Goal: Transaction & Acquisition: Purchase product/service

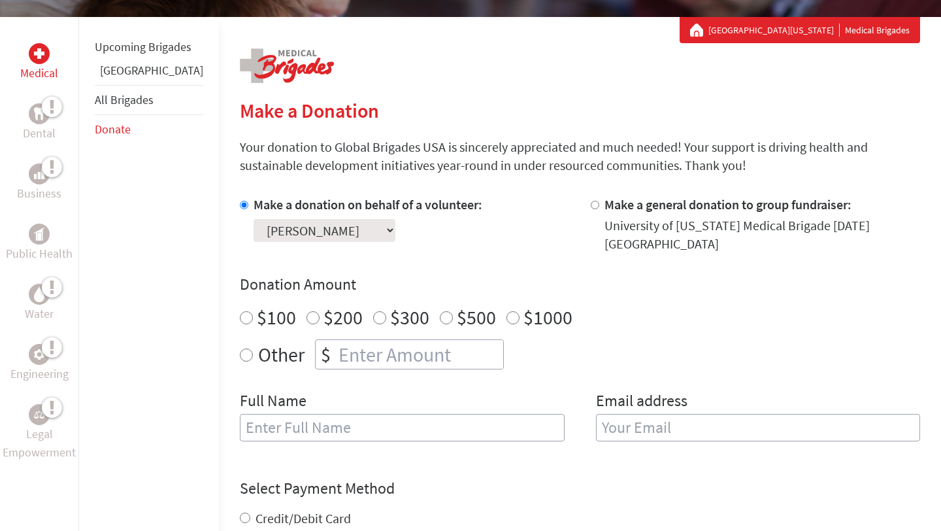
scroll to position [229, 0]
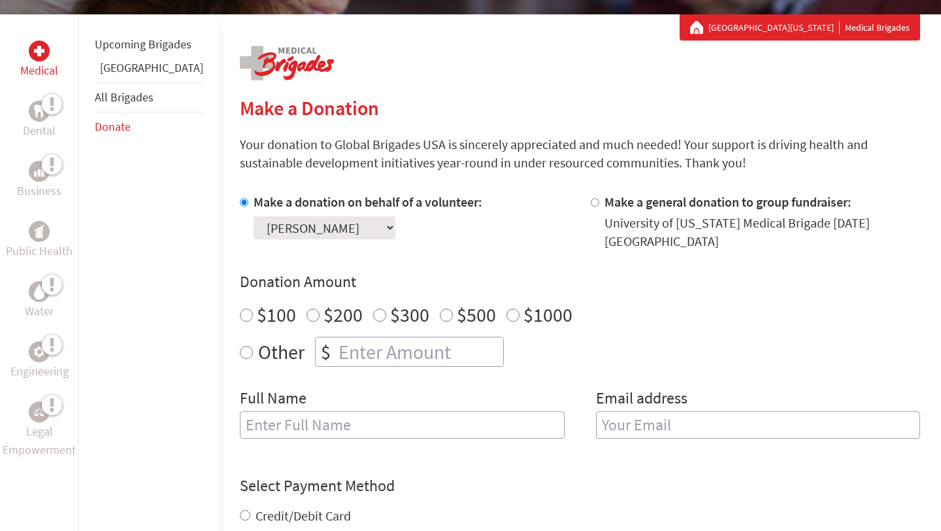
radio input "true"
click at [336, 348] on input "number" at bounding box center [419, 351] width 167 height 29
type input "250"
click at [297, 418] on input "text" at bounding box center [402, 424] width 325 height 27
type input "[PERSON_NAME]"
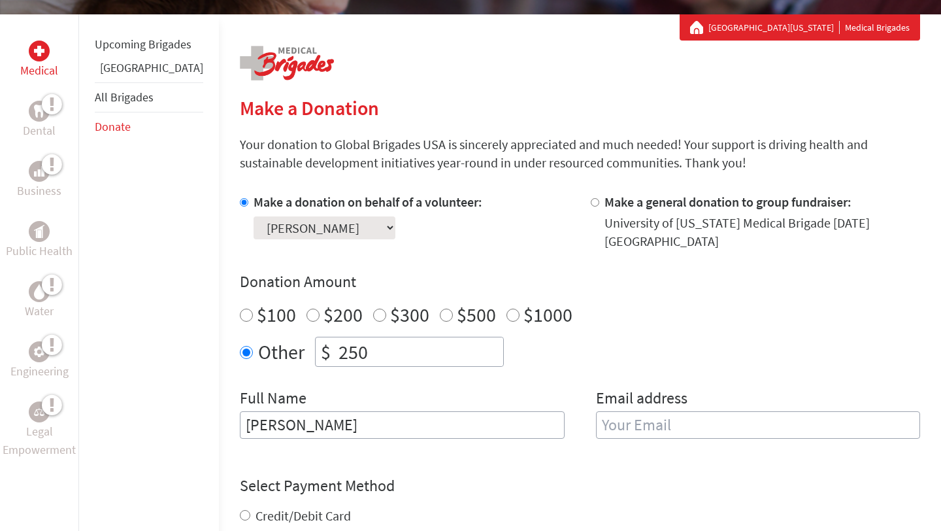
click at [617, 424] on input "email" at bounding box center [758, 424] width 325 height 27
type input "[EMAIL_ADDRESS][DOMAIN_NAME]"
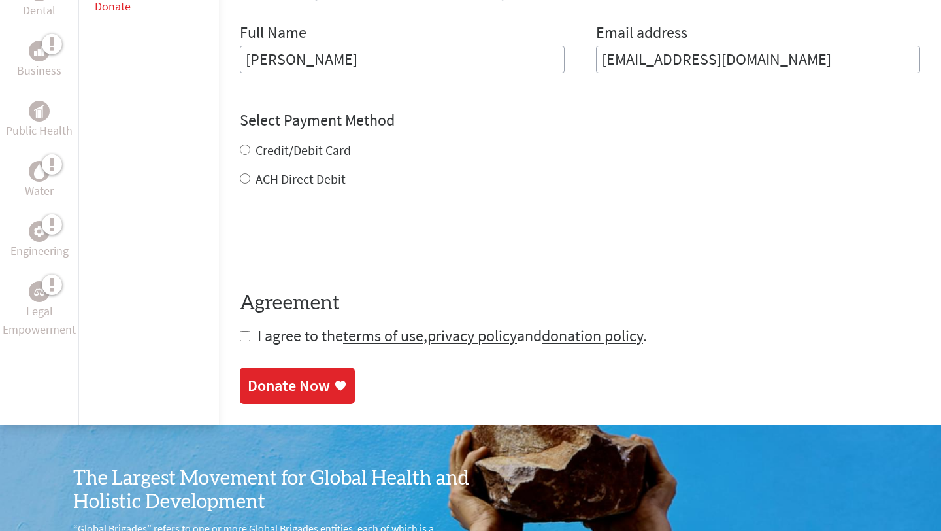
scroll to position [636, 0]
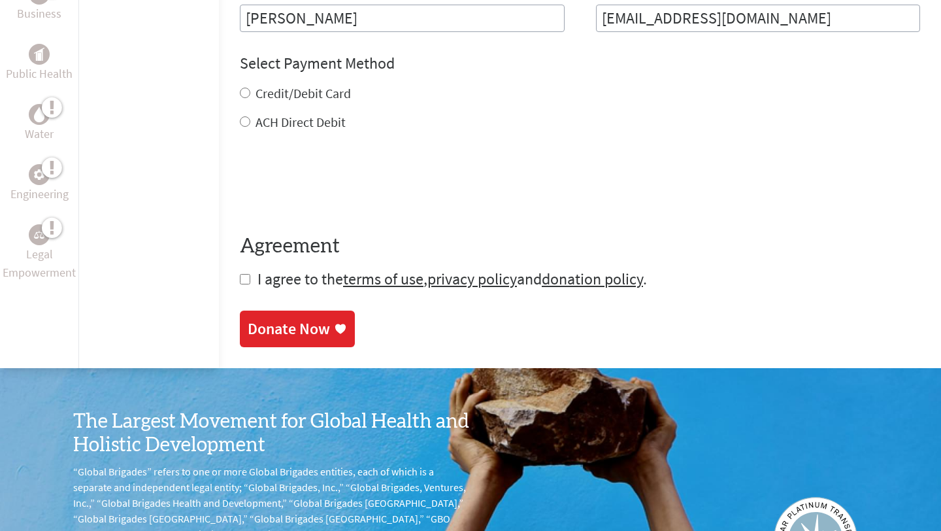
click at [240, 105] on div "Credit/Debit Card ACH Direct Debit" at bounding box center [580, 107] width 680 height 47
click at [240, 92] on input "Credit/Debit Card" at bounding box center [245, 93] width 10 height 10
radio input "true"
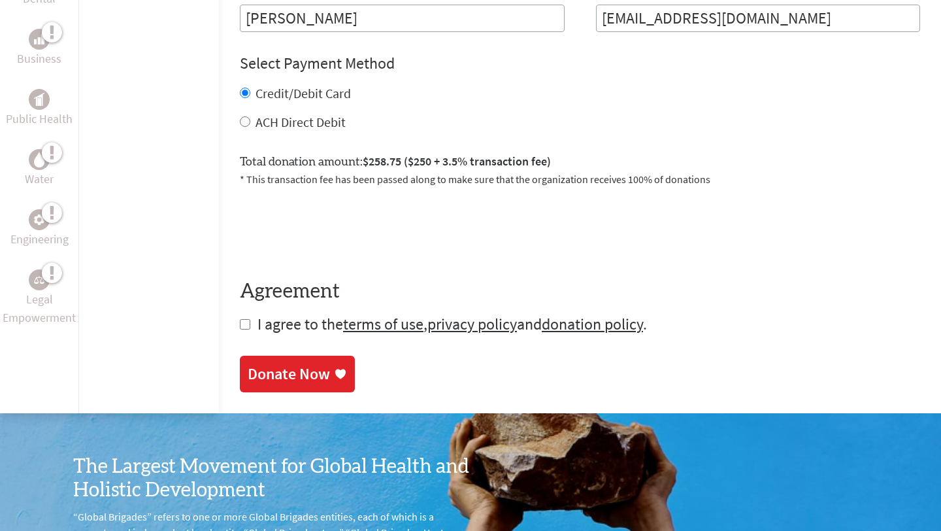
click at [240, 122] on input "ACH Direct Debit" at bounding box center [245, 121] width 10 height 10
radio input "true"
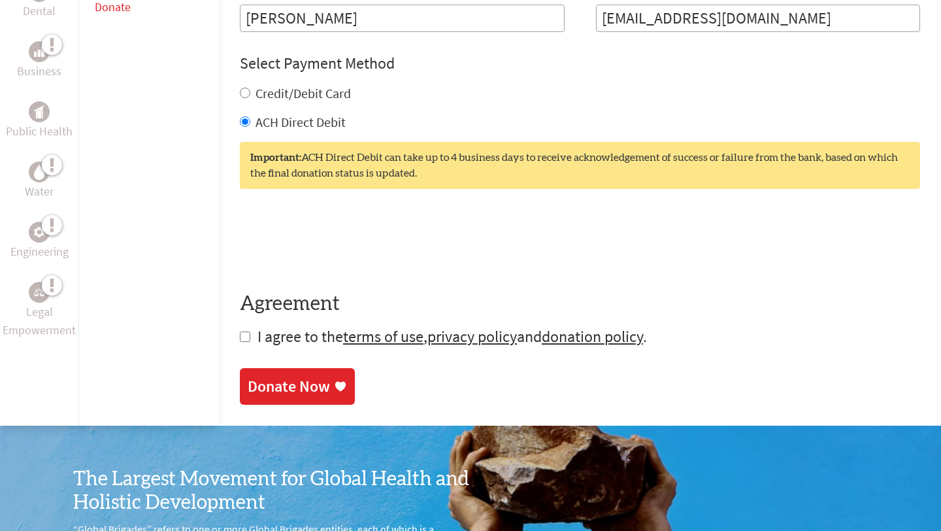
click at [240, 93] on input "Credit/Debit Card" at bounding box center [245, 93] width 10 height 10
radio input "true"
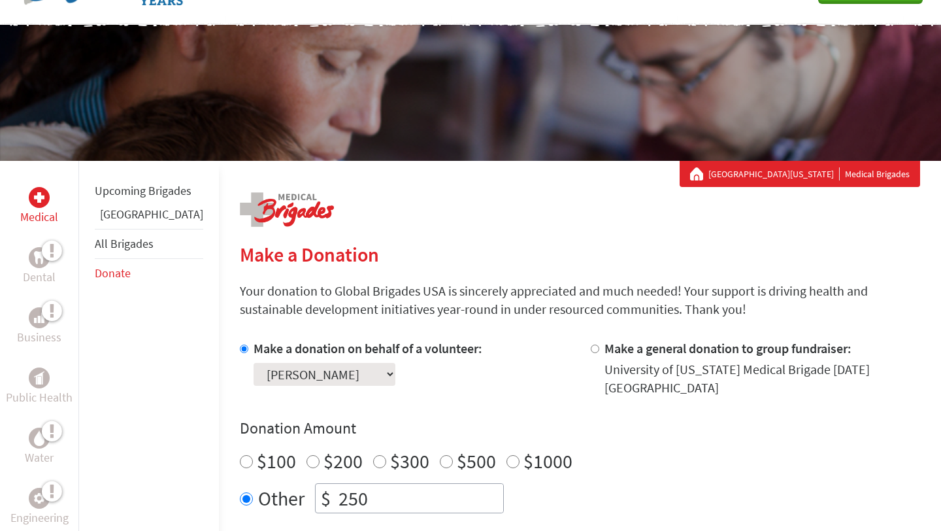
scroll to position [0, 0]
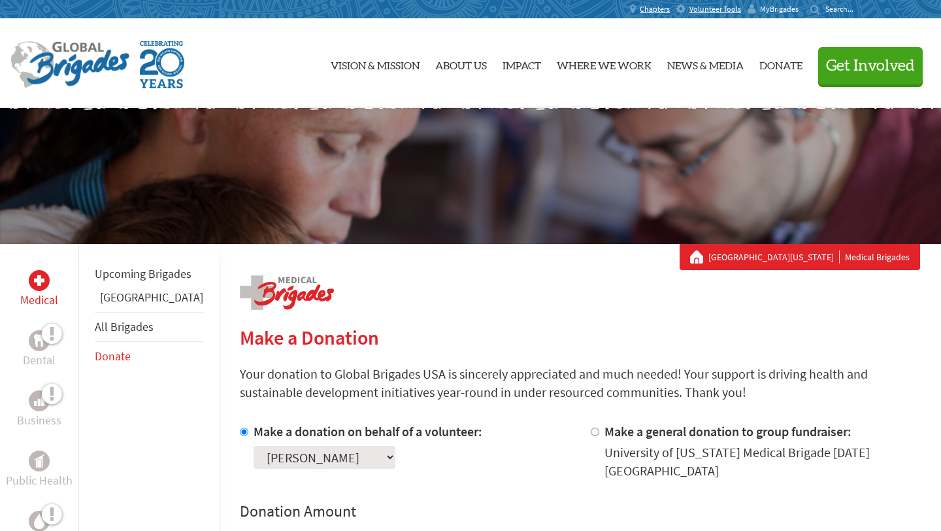
click at [786, 7] on span "MyBrigades" at bounding box center [779, 9] width 39 height 10
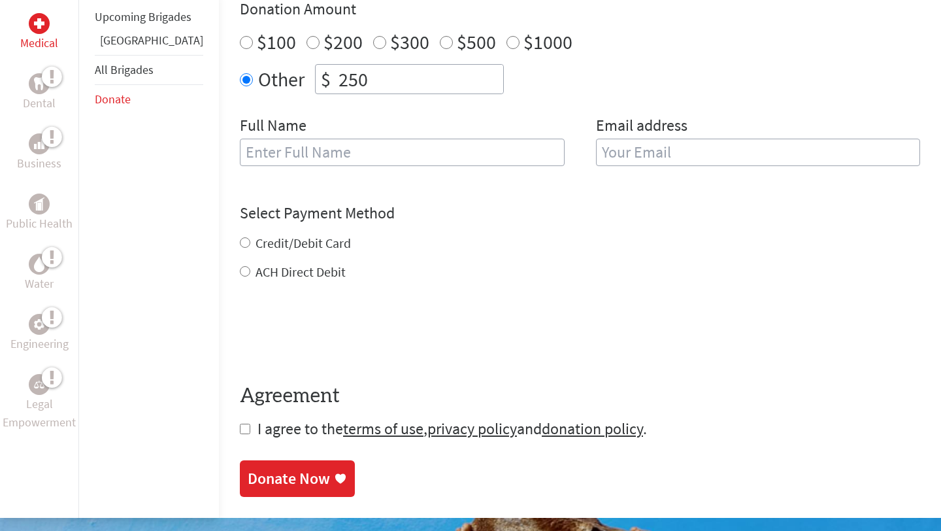
scroll to position [505, 0]
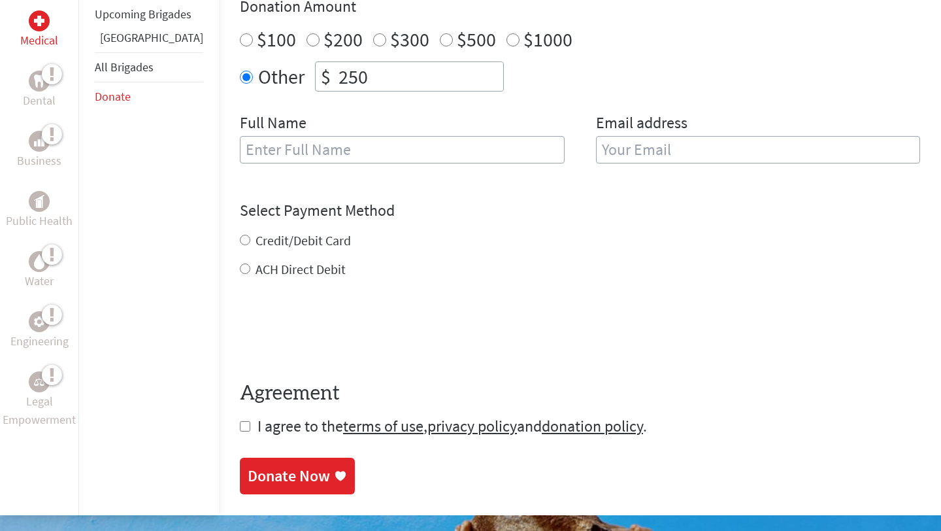
click at [367, 148] on input "text" at bounding box center [402, 149] width 325 height 27
type input "[PERSON_NAME]"
click at [596, 155] on input "email" at bounding box center [758, 149] width 325 height 27
type input "[EMAIL_ADDRESS][DOMAIN_NAME]"
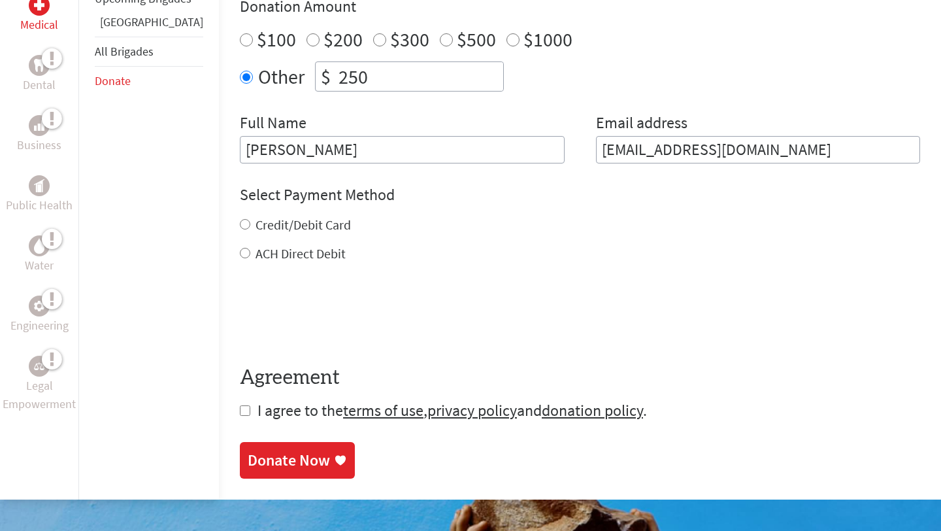
click at [290, 242] on div "Credit/Debit Card ACH Direct Debit" at bounding box center [580, 239] width 680 height 47
click at [288, 227] on label "Credit/Debit Card" at bounding box center [303, 224] width 95 height 16
click at [250, 227] on input "Credit/Debit Card" at bounding box center [245, 224] width 10 height 10
radio input "true"
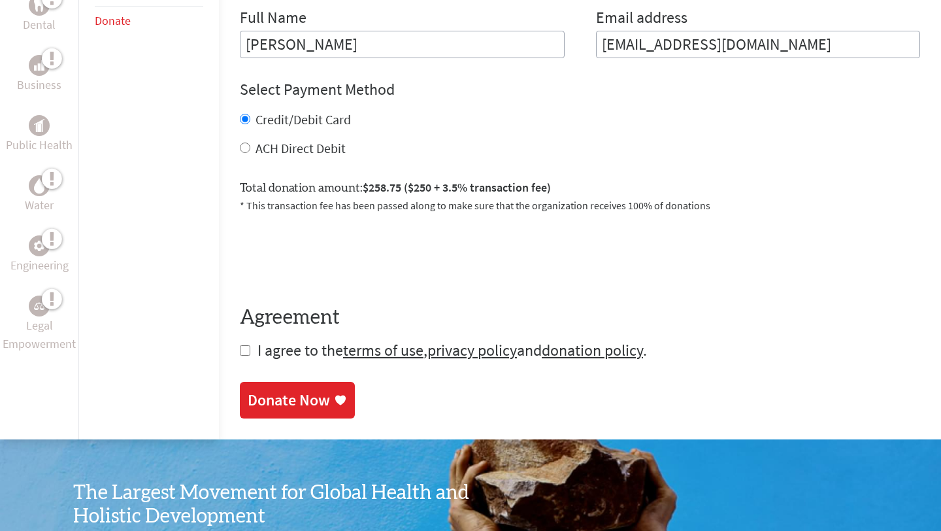
scroll to position [613, 0]
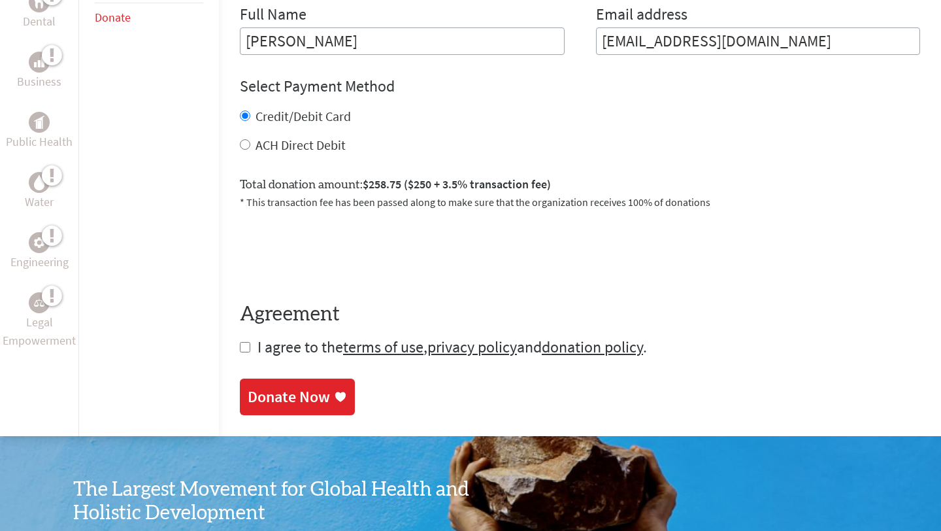
click at [240, 350] on input "checkbox" at bounding box center [245, 347] width 10 height 10
checkbox input "true"
click at [250, 405] on div "Donate Now" at bounding box center [289, 398] width 82 height 21
